Goal: Information Seeking & Learning: Learn about a topic

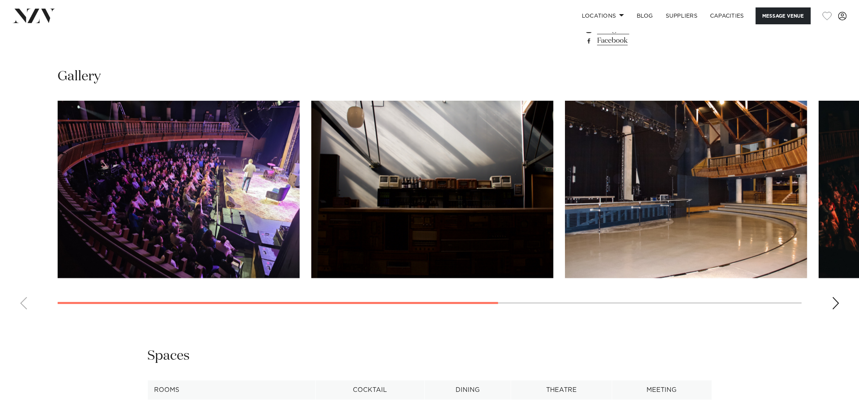
scroll to position [781, 0]
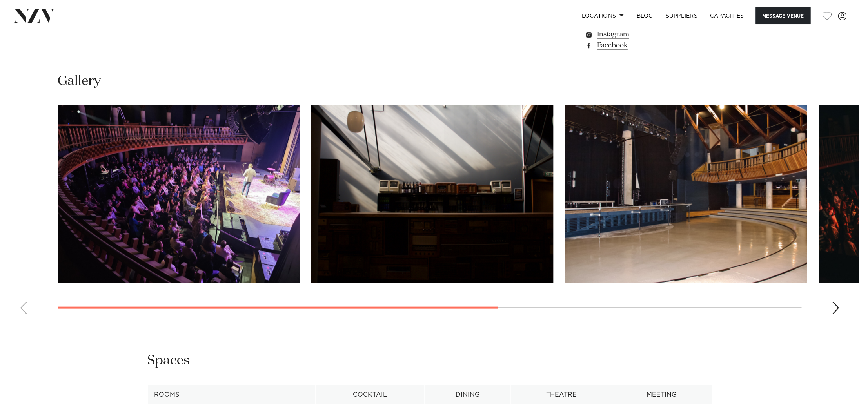
click at [833, 314] on div "Next slide" at bounding box center [835, 307] width 8 height 13
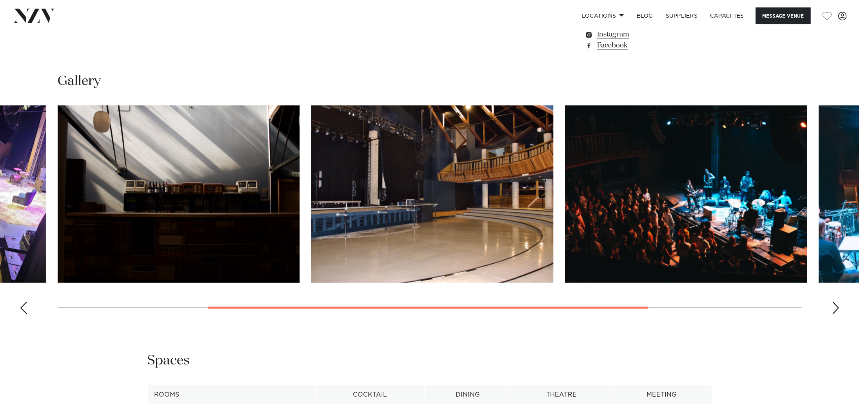
click at [836, 314] on div "Next slide" at bounding box center [835, 307] width 8 height 13
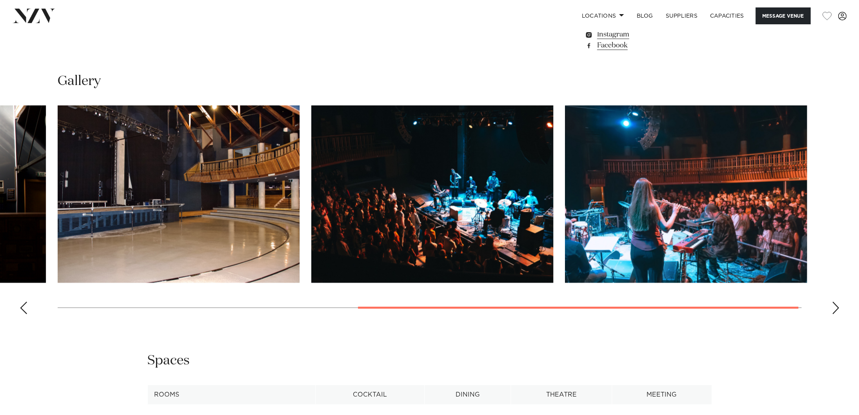
click at [832, 314] on div "Next slide" at bounding box center [835, 307] width 8 height 13
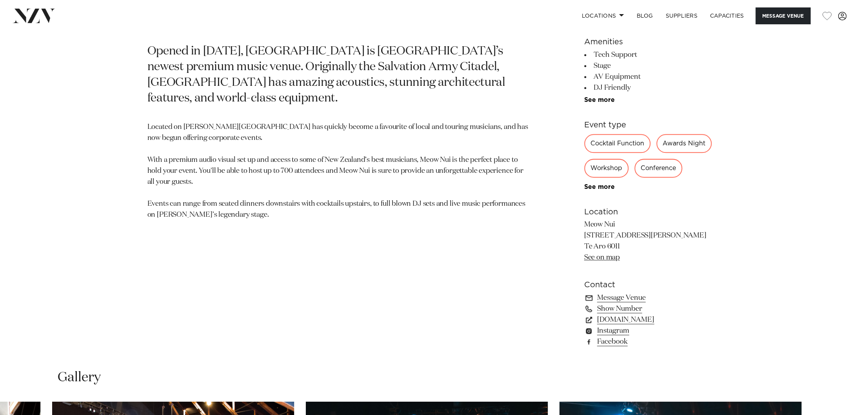
scroll to position [482, 0]
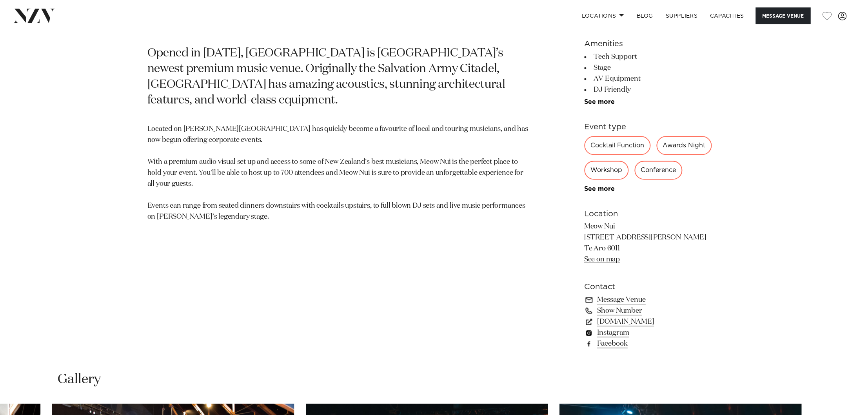
click at [617, 338] on link "Instagram" at bounding box center [648, 332] width 128 height 11
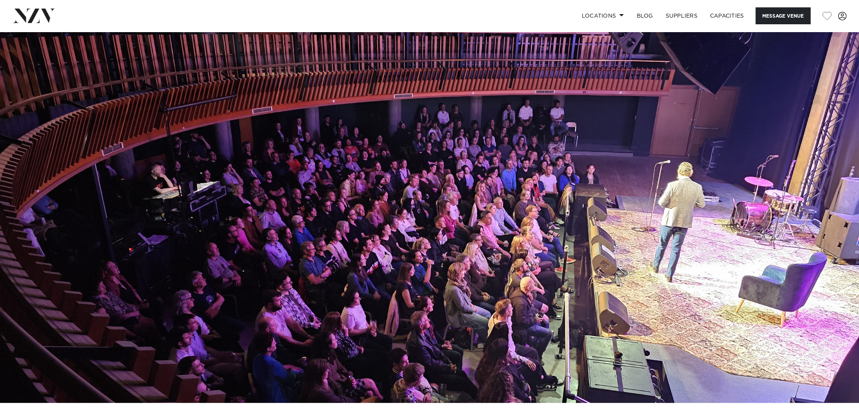
scroll to position [0, 0]
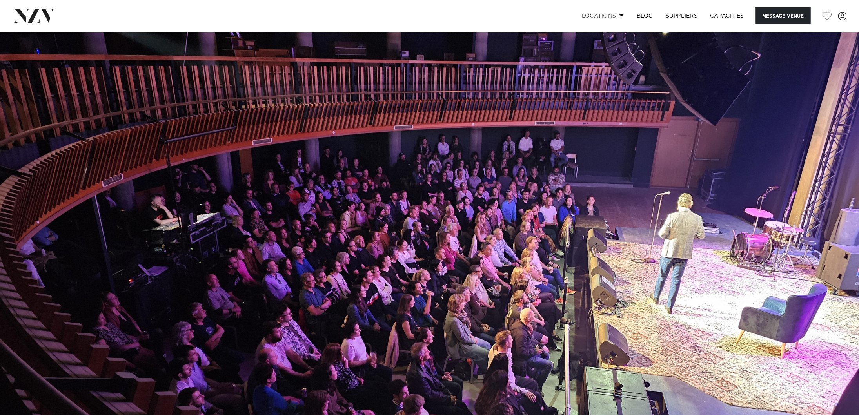
click at [620, 15] on span at bounding box center [621, 15] width 5 height 3
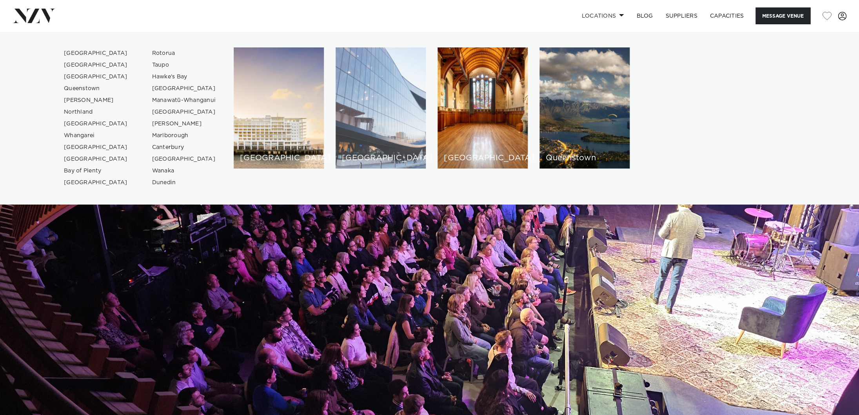
click at [372, 125] on div "[GEOGRAPHIC_DATA]" at bounding box center [381, 107] width 90 height 121
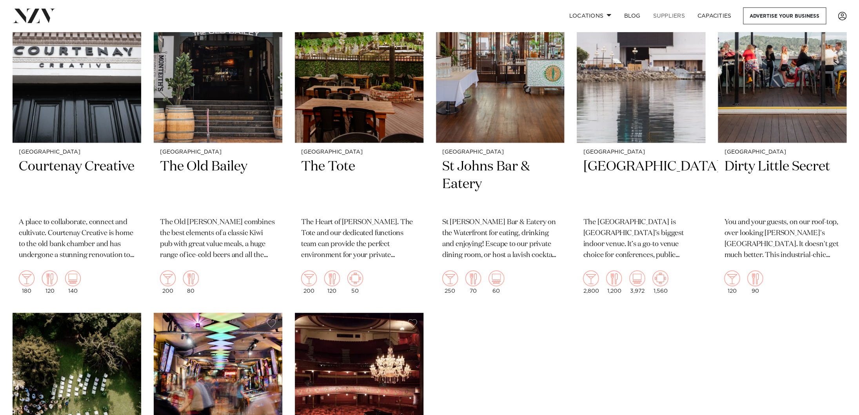
scroll to position [2040, 0]
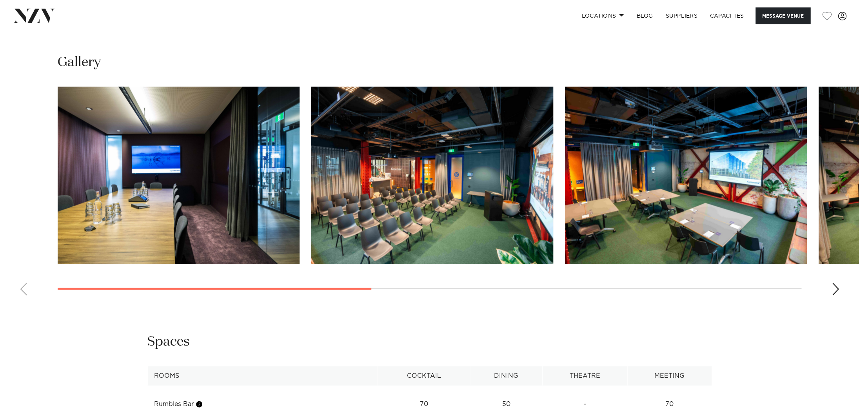
scroll to position [808, 0]
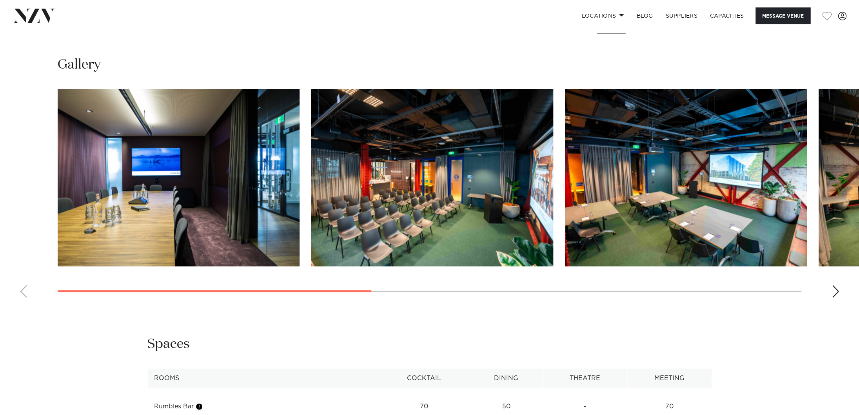
click at [834, 297] on div "Next slide" at bounding box center [835, 291] width 8 height 13
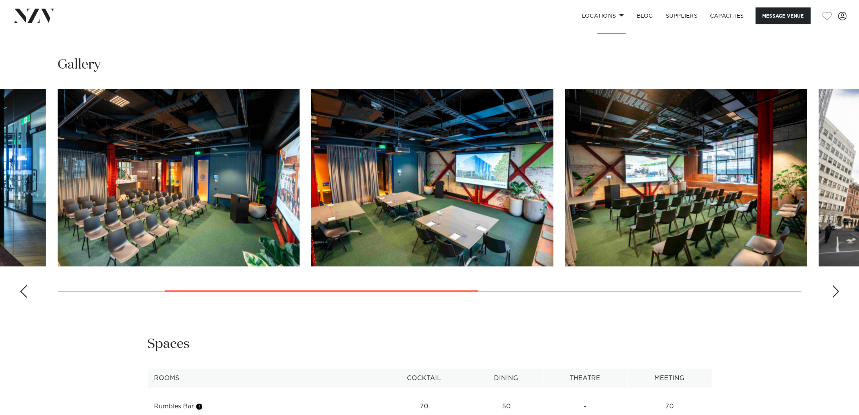
click at [834, 297] on div "Next slide" at bounding box center [835, 291] width 8 height 13
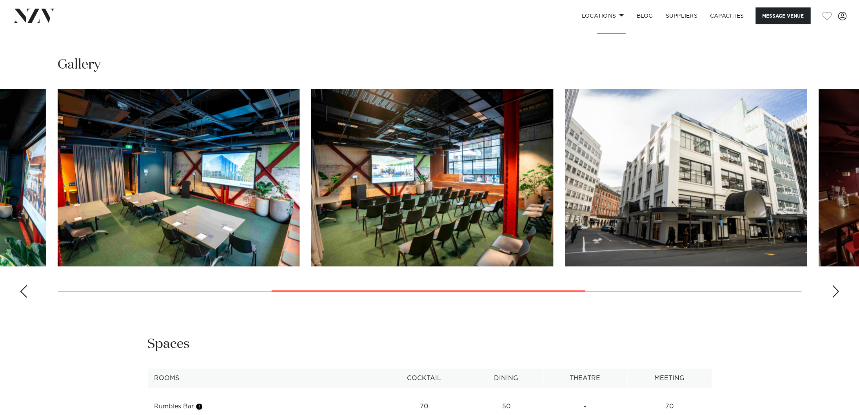
click at [834, 297] on div "Next slide" at bounding box center [835, 291] width 8 height 13
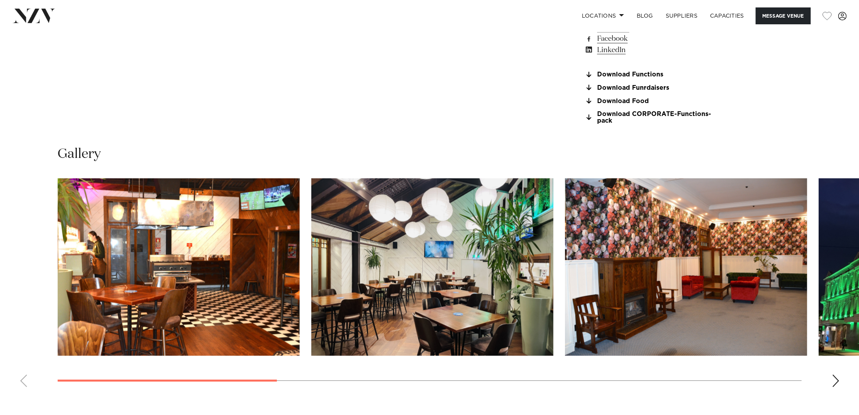
scroll to position [824, 0]
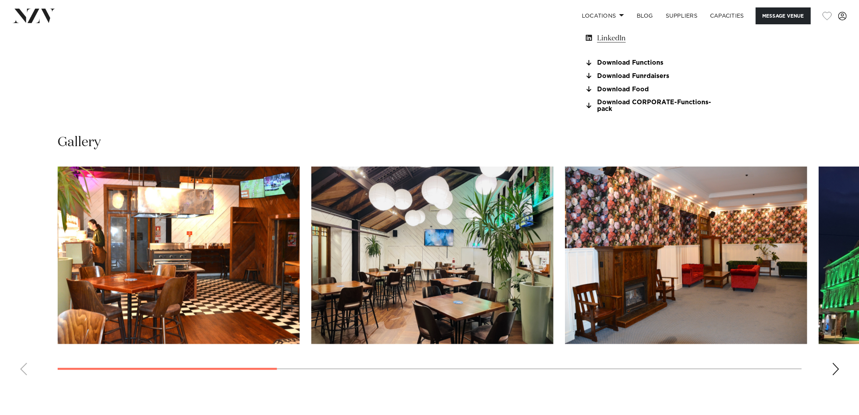
click at [835, 373] on div "Next slide" at bounding box center [835, 369] width 8 height 13
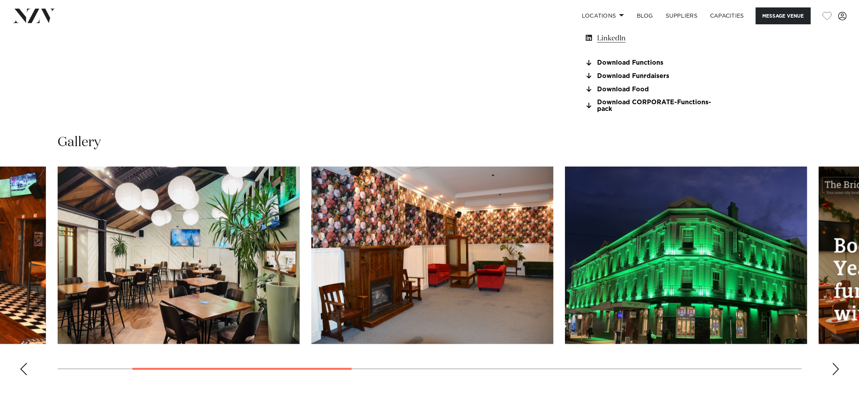
click at [835, 373] on div "Next slide" at bounding box center [835, 369] width 8 height 13
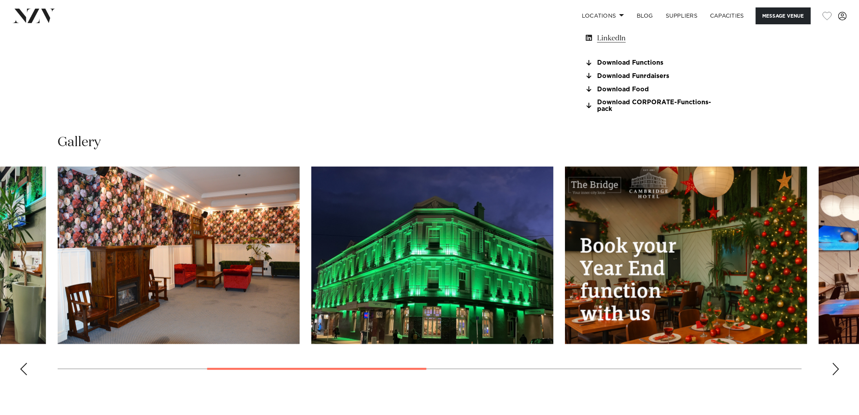
click at [835, 373] on div "Next slide" at bounding box center [835, 369] width 8 height 13
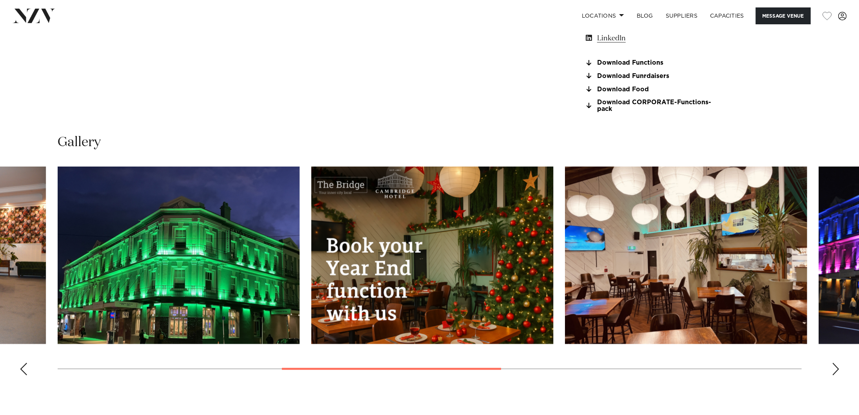
click at [835, 373] on div "Next slide" at bounding box center [835, 369] width 8 height 13
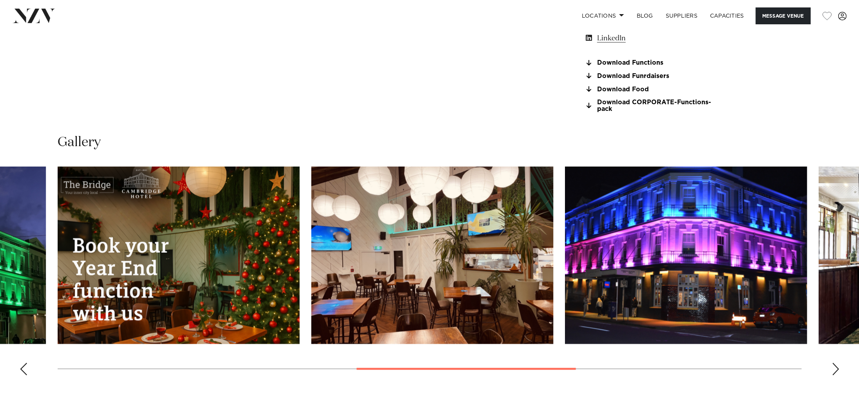
click at [835, 373] on div "Next slide" at bounding box center [835, 369] width 8 height 13
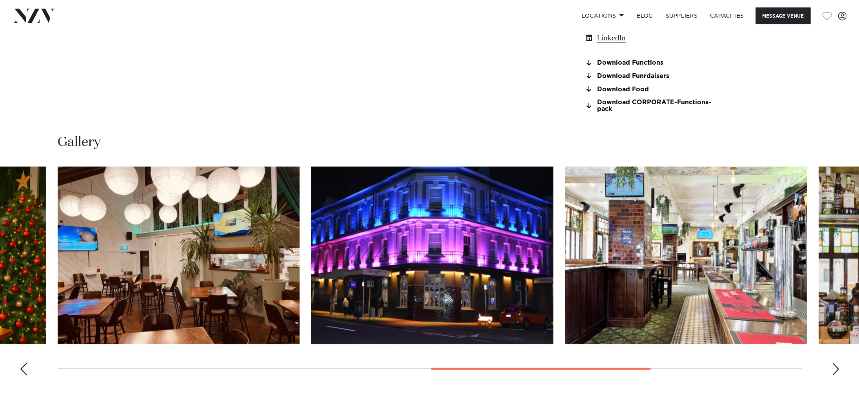
click at [835, 373] on div "Next slide" at bounding box center [835, 369] width 8 height 13
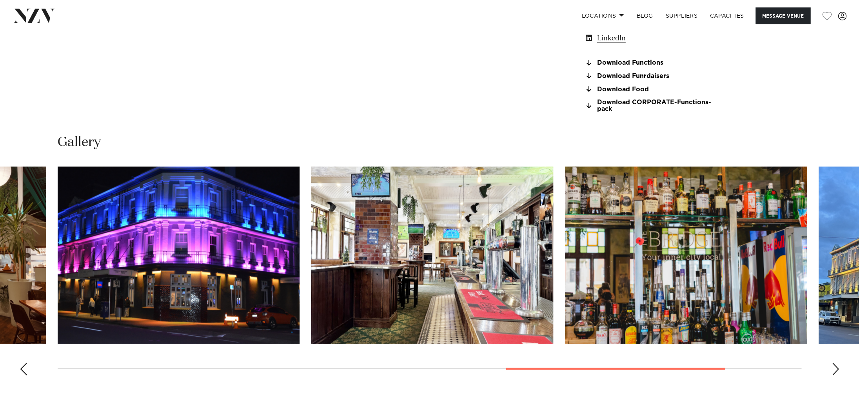
click at [835, 373] on div "Next slide" at bounding box center [835, 369] width 8 height 13
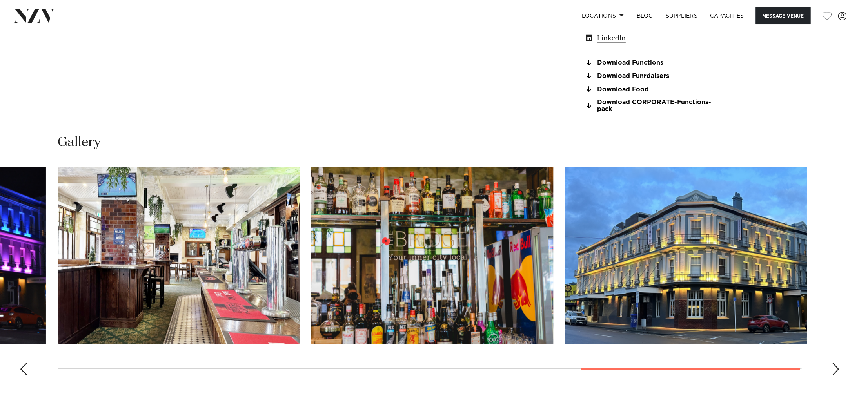
click at [835, 373] on div "Next slide" at bounding box center [835, 369] width 8 height 13
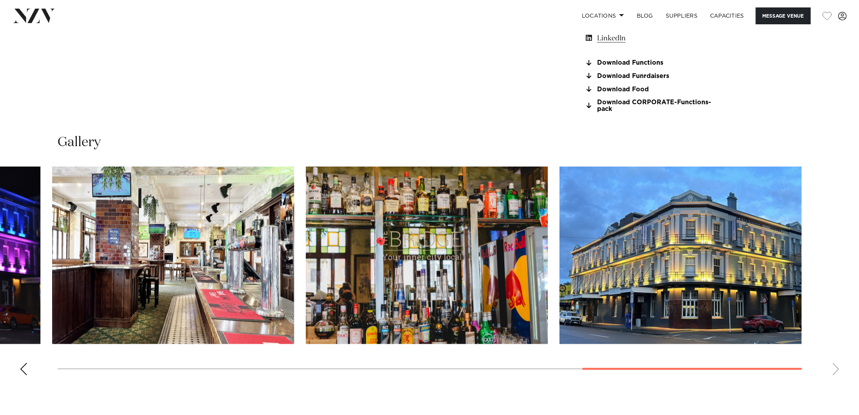
click at [21, 370] on div "Previous slide" at bounding box center [24, 369] width 8 height 13
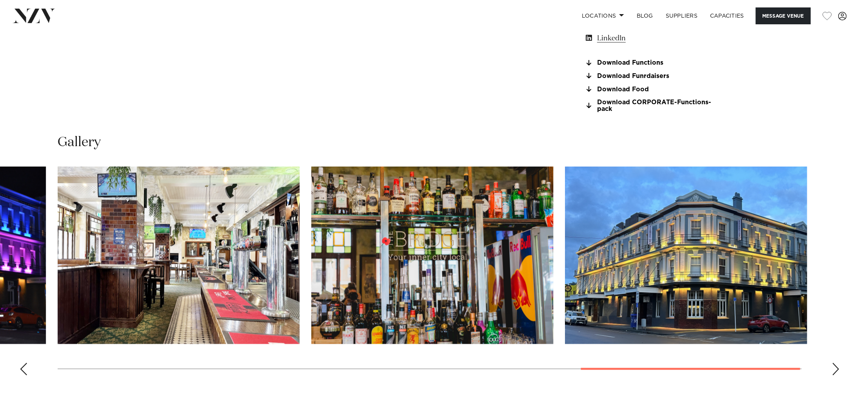
click at [21, 370] on div "Previous slide" at bounding box center [24, 369] width 8 height 13
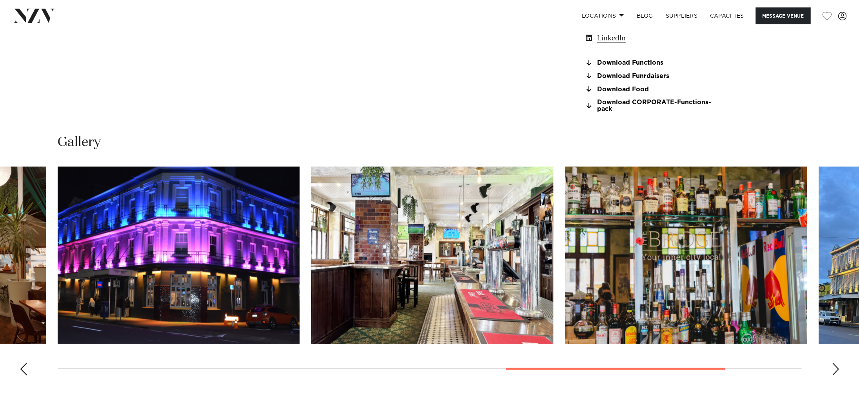
click at [21, 370] on div "Previous slide" at bounding box center [24, 369] width 8 height 13
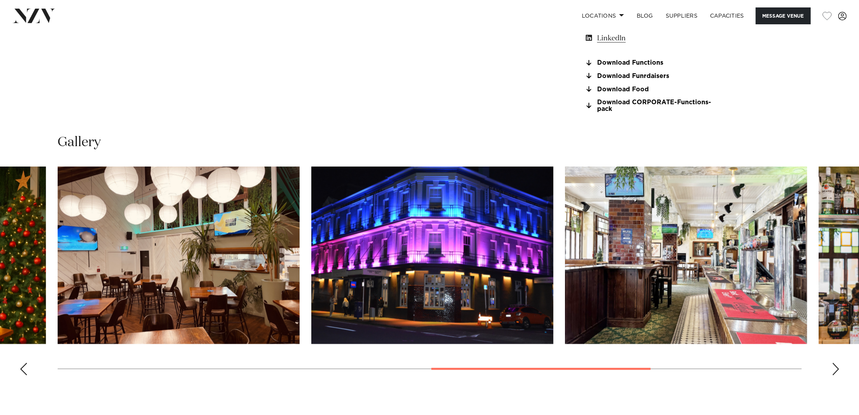
click at [21, 370] on div "Previous slide" at bounding box center [24, 369] width 8 height 13
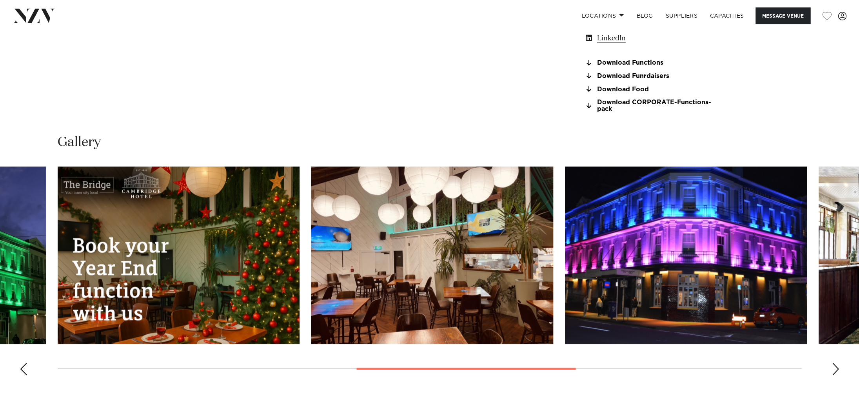
click at [21, 370] on div "Previous slide" at bounding box center [24, 369] width 8 height 13
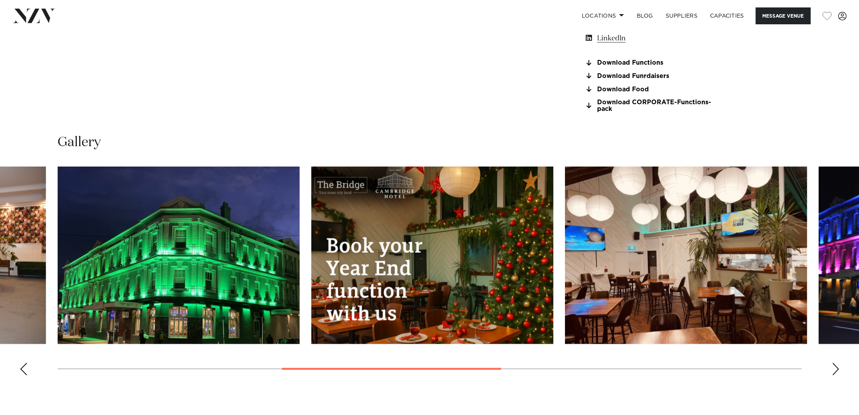
click at [21, 370] on div "Previous slide" at bounding box center [24, 369] width 8 height 13
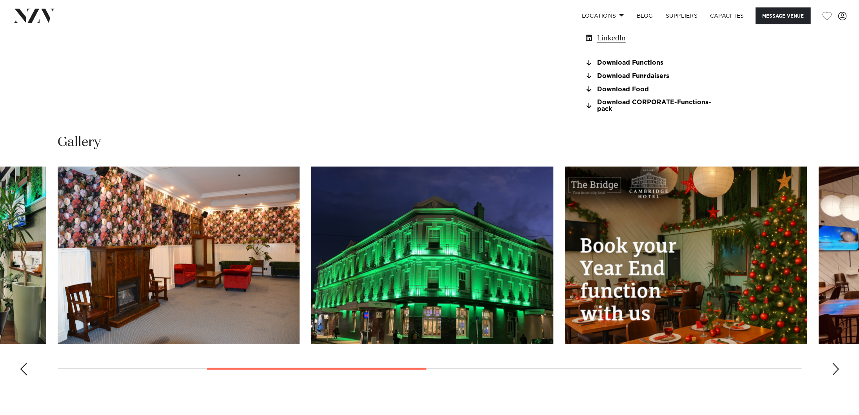
click at [21, 370] on div "Previous slide" at bounding box center [24, 369] width 8 height 13
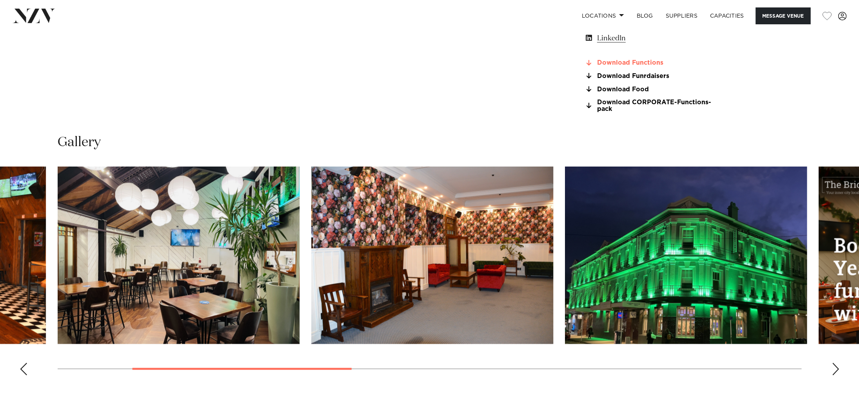
click at [637, 63] on link "Download Functions" at bounding box center [648, 62] width 128 height 7
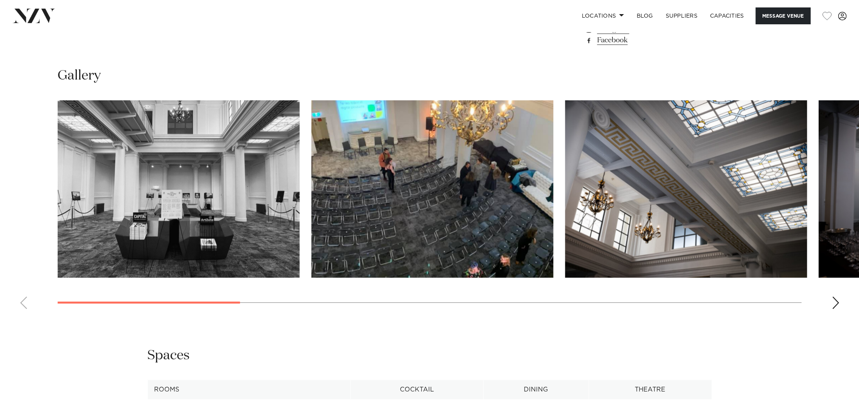
scroll to position [774, 0]
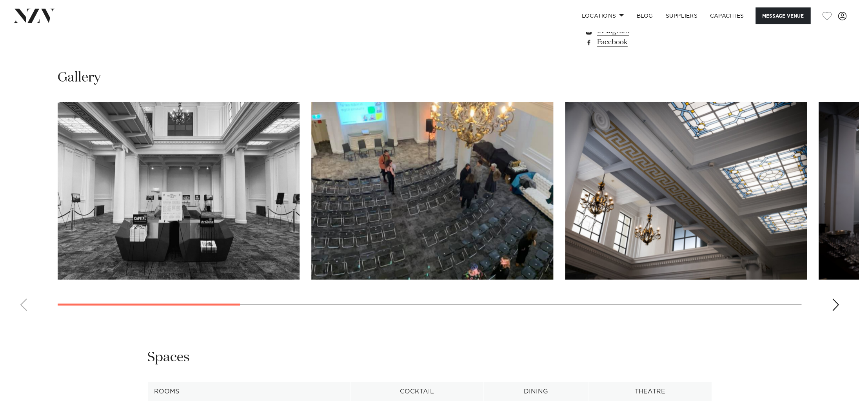
click at [834, 303] on div "Next slide" at bounding box center [835, 304] width 8 height 13
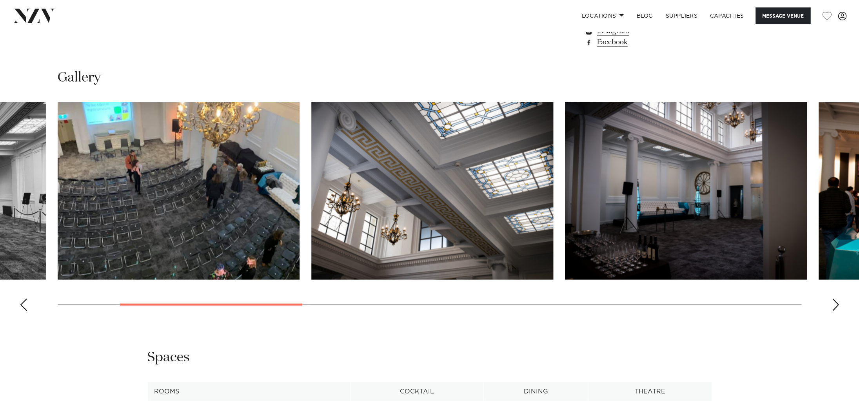
click at [834, 303] on div "Next slide" at bounding box center [835, 304] width 8 height 13
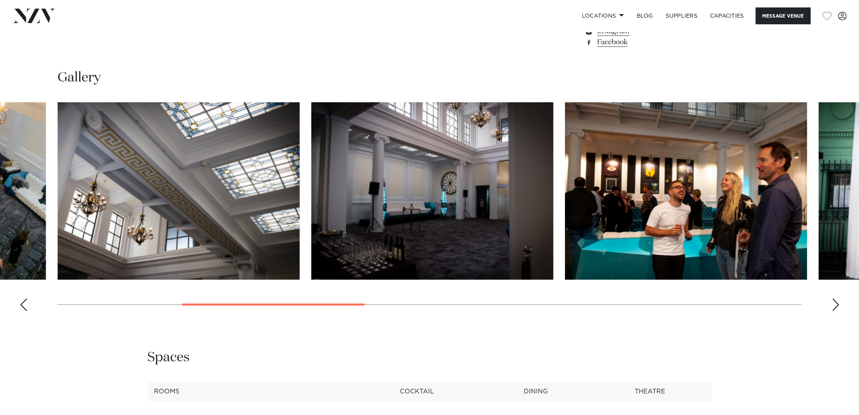
click at [834, 303] on div "Next slide" at bounding box center [835, 304] width 8 height 13
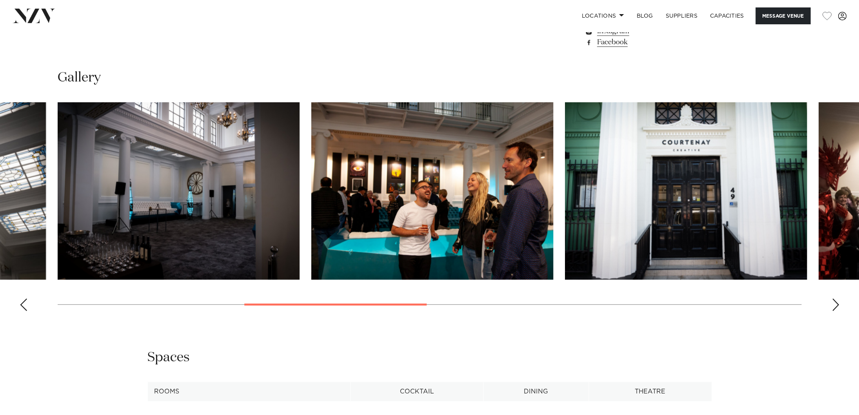
click at [834, 303] on div "Next slide" at bounding box center [835, 304] width 8 height 13
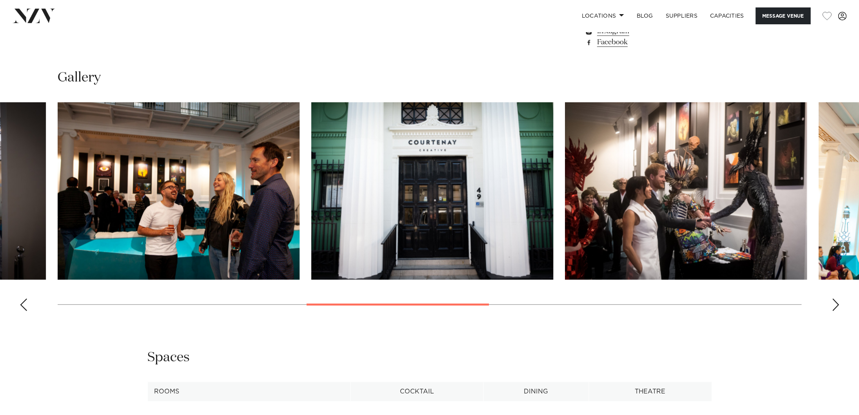
click at [834, 303] on div "Next slide" at bounding box center [835, 304] width 8 height 13
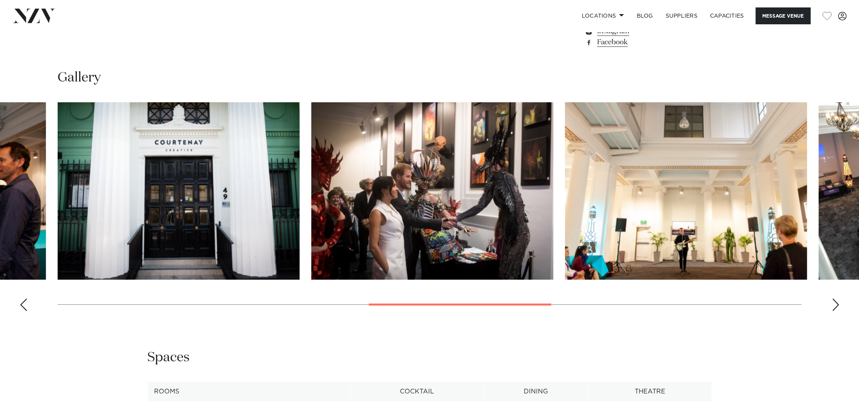
click at [834, 303] on div "Next slide" at bounding box center [835, 304] width 8 height 13
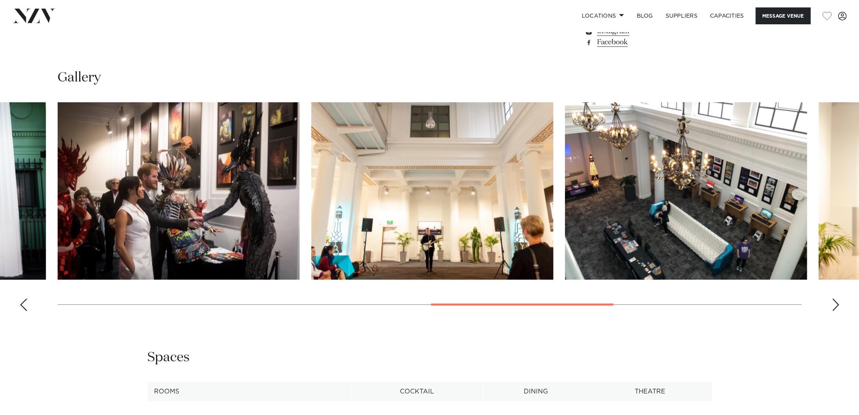
click at [834, 303] on div "Next slide" at bounding box center [835, 304] width 8 height 13
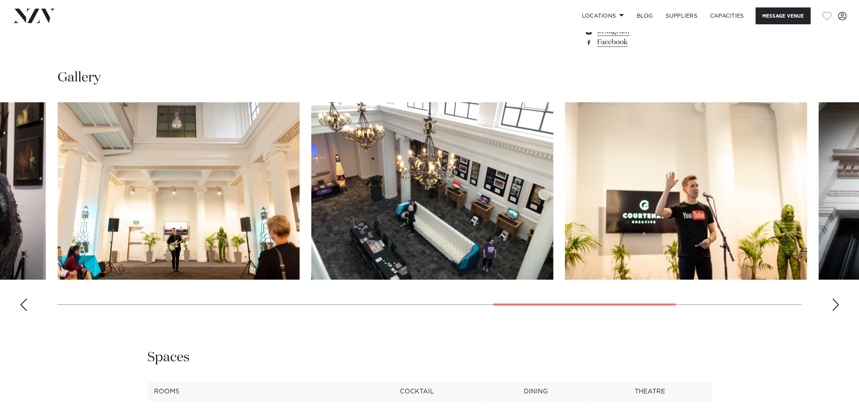
click at [834, 303] on div "Next slide" at bounding box center [835, 304] width 8 height 13
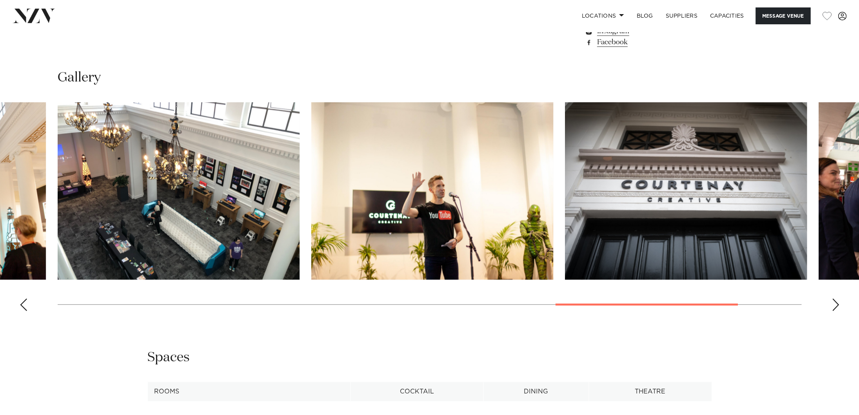
click at [834, 303] on div "Next slide" at bounding box center [835, 304] width 8 height 13
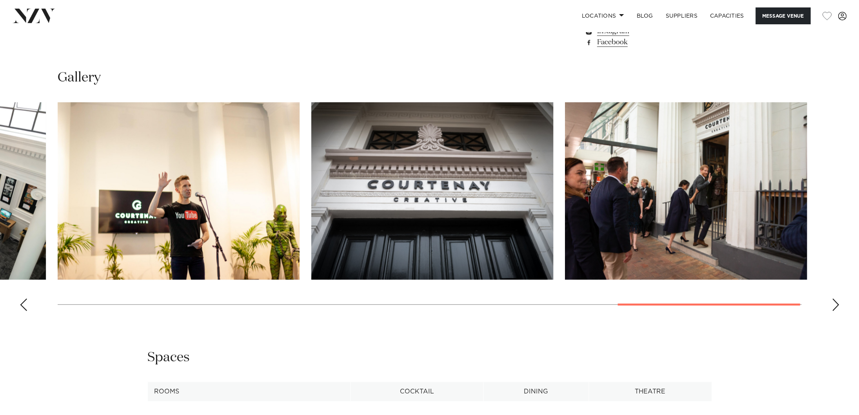
click at [834, 303] on div "Next slide" at bounding box center [835, 304] width 8 height 13
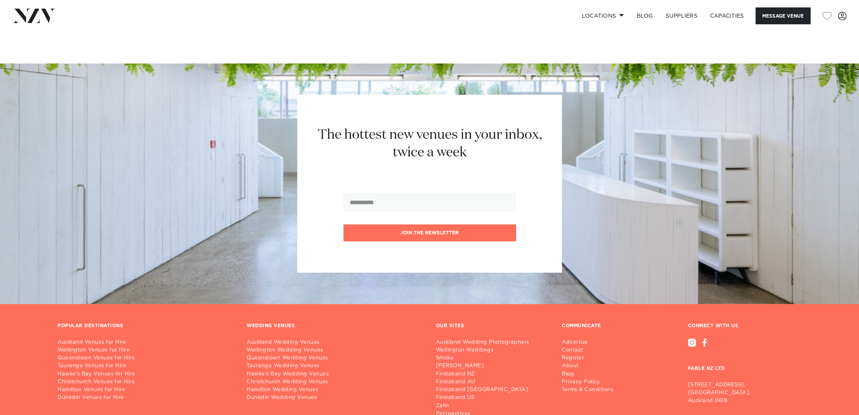
scroll to position [1259, 0]
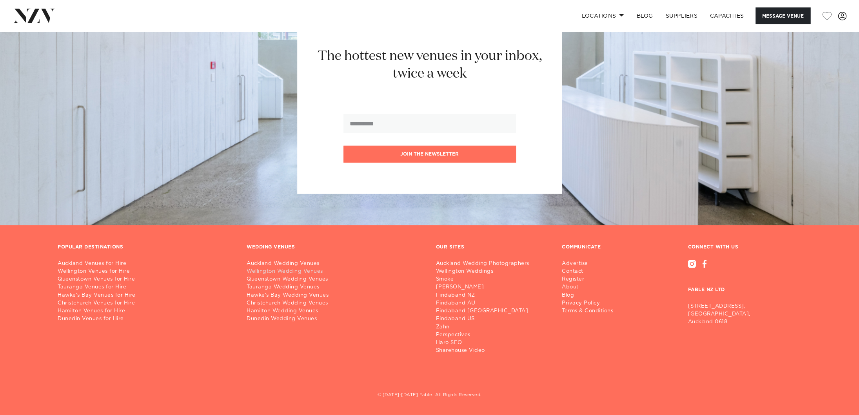
click at [275, 270] on link "Wellington Wedding Venues" at bounding box center [335, 272] width 176 height 8
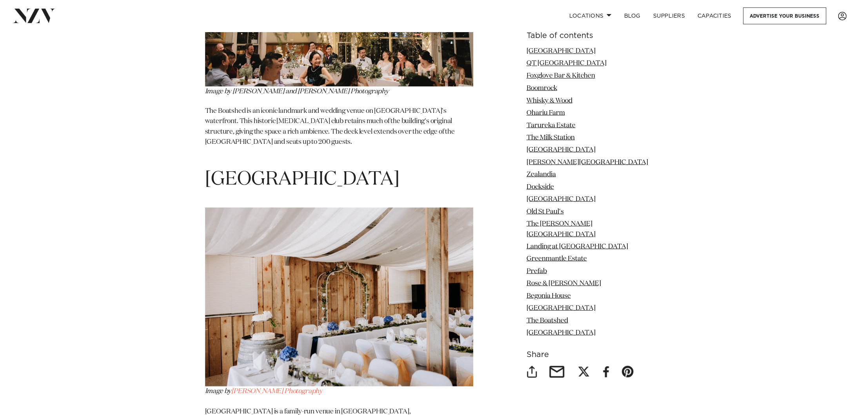
scroll to position [7641, 0]
